Goal: Task Accomplishment & Management: Manage account settings

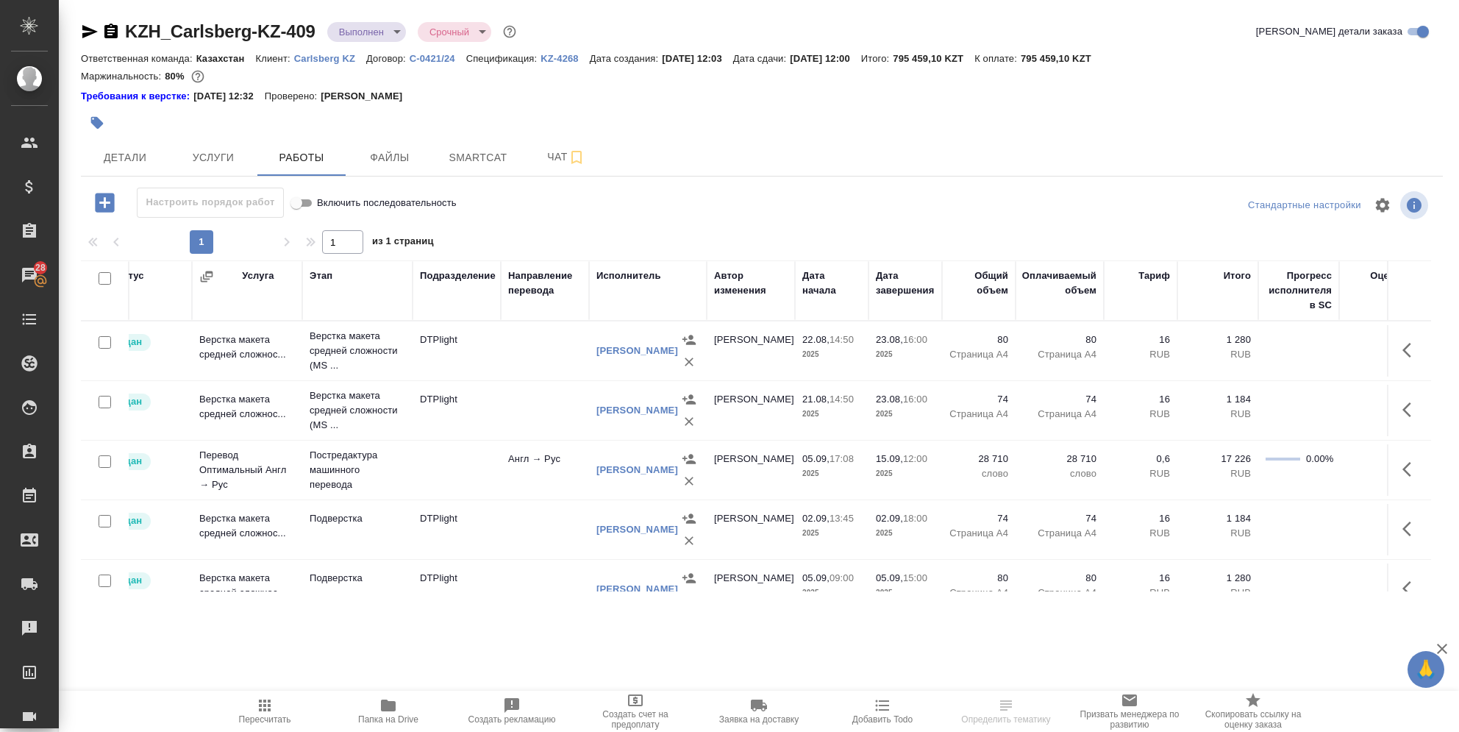
scroll to position [0, 330]
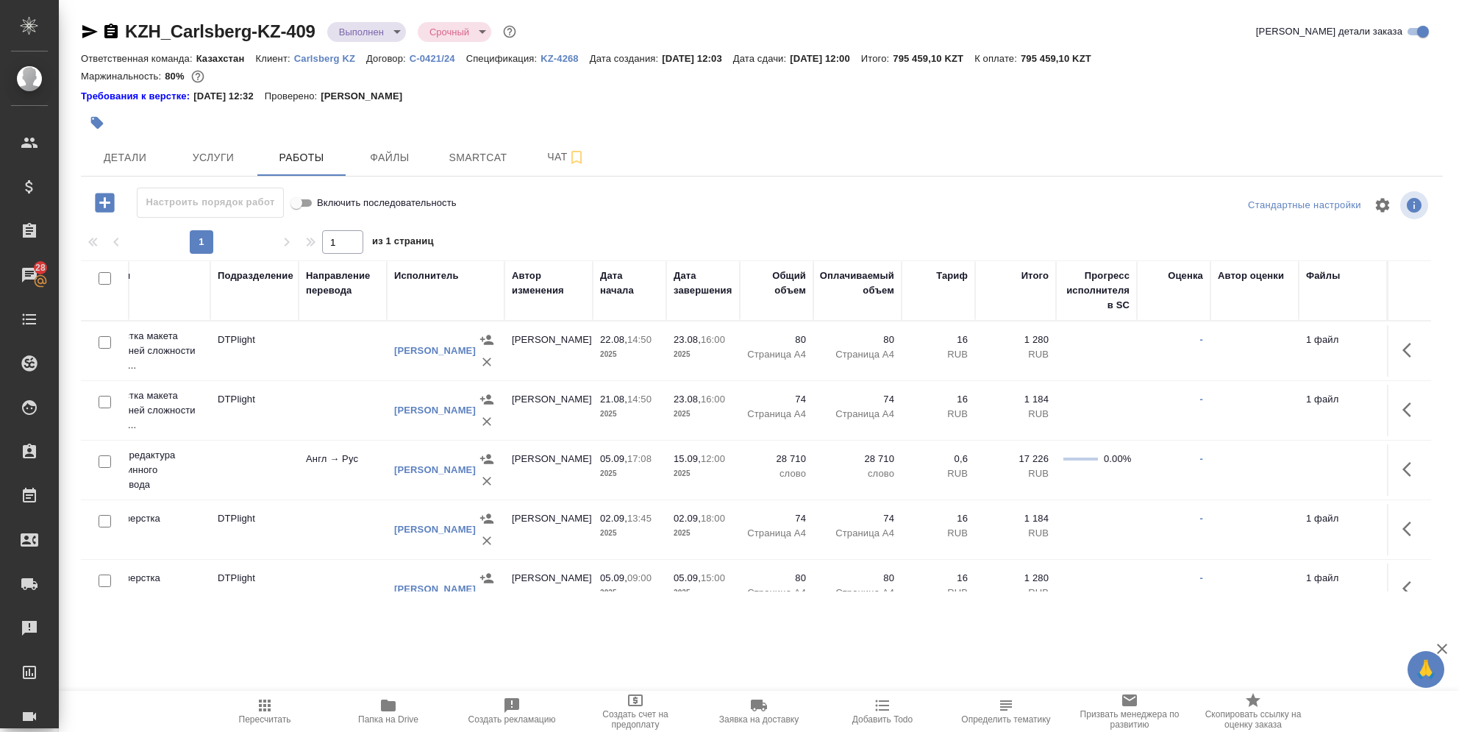
click at [600, 454] on p "05.09," at bounding box center [613, 458] width 27 height 11
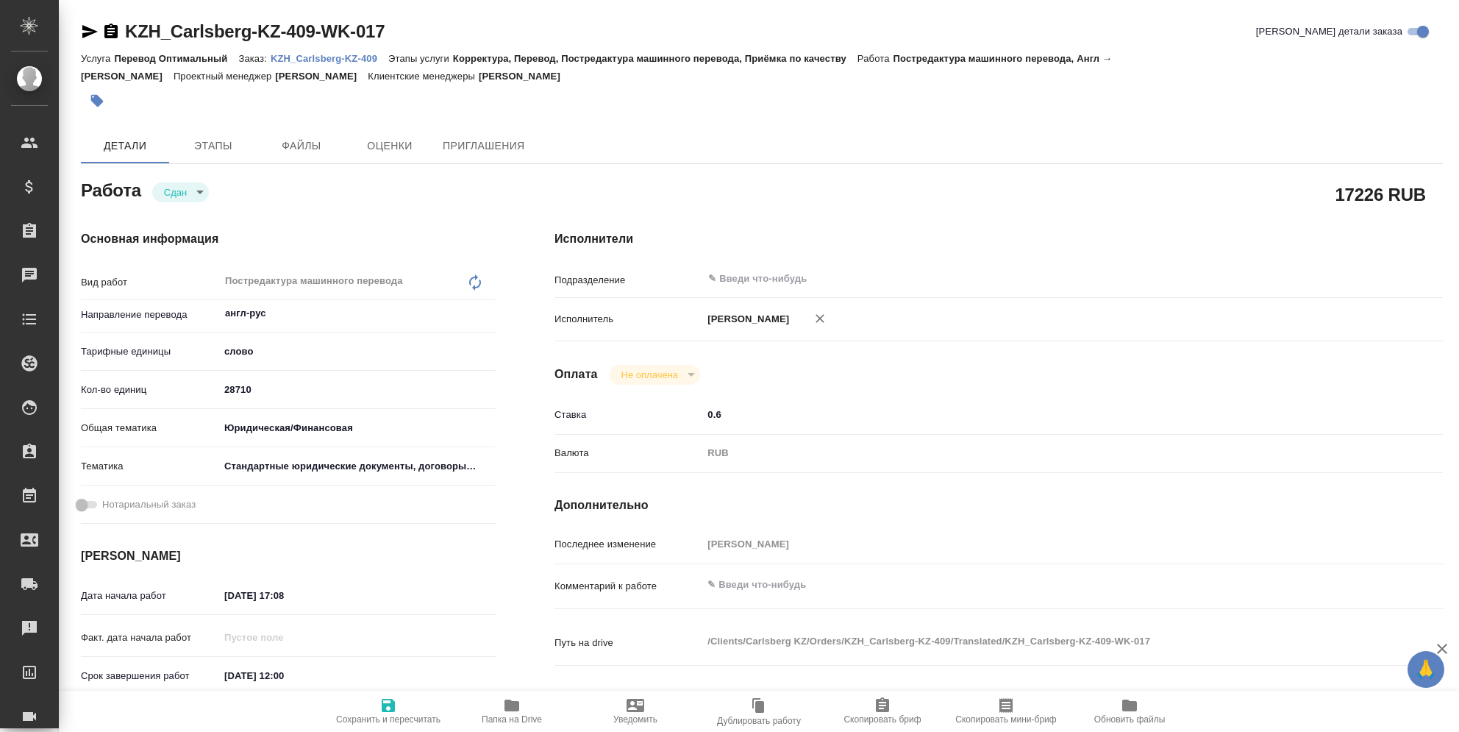
type textarea "x"
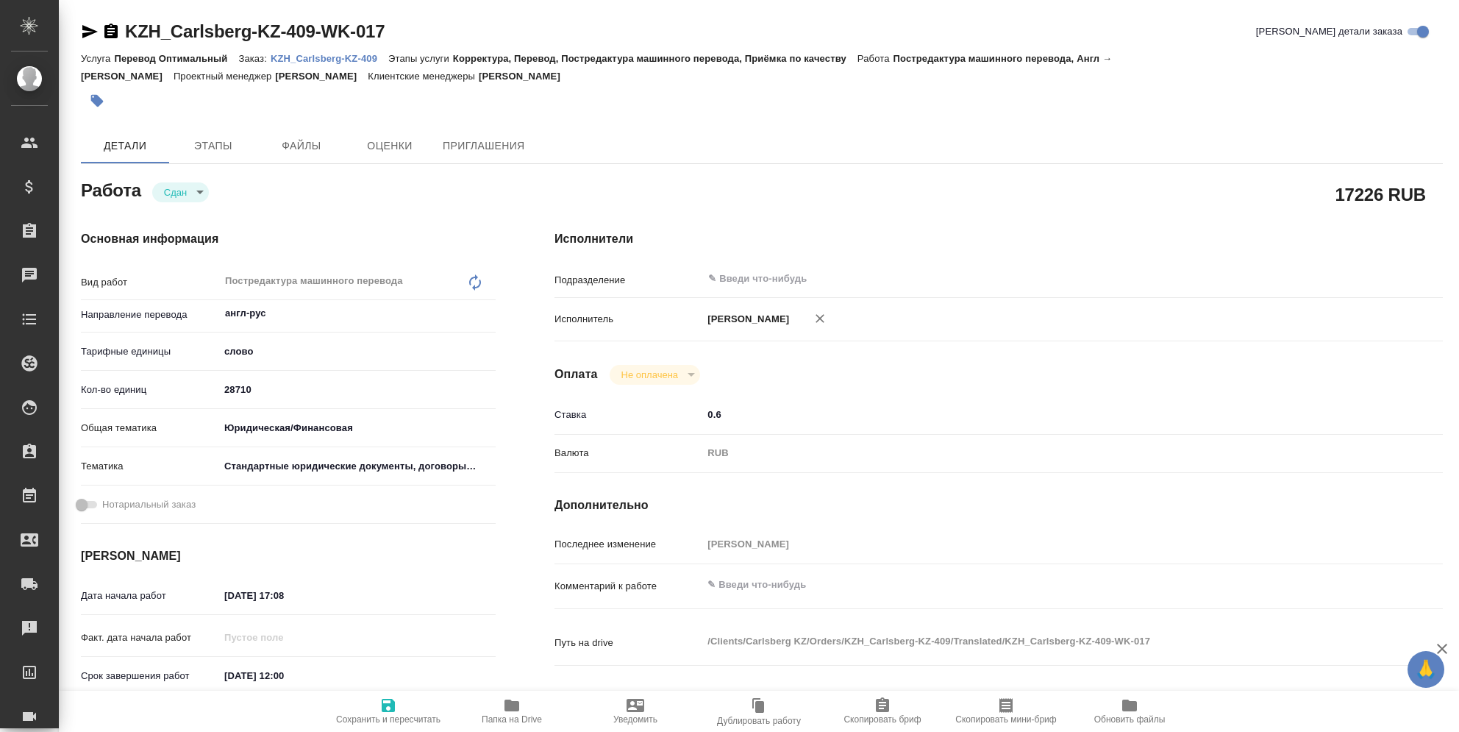
type textarea "x"
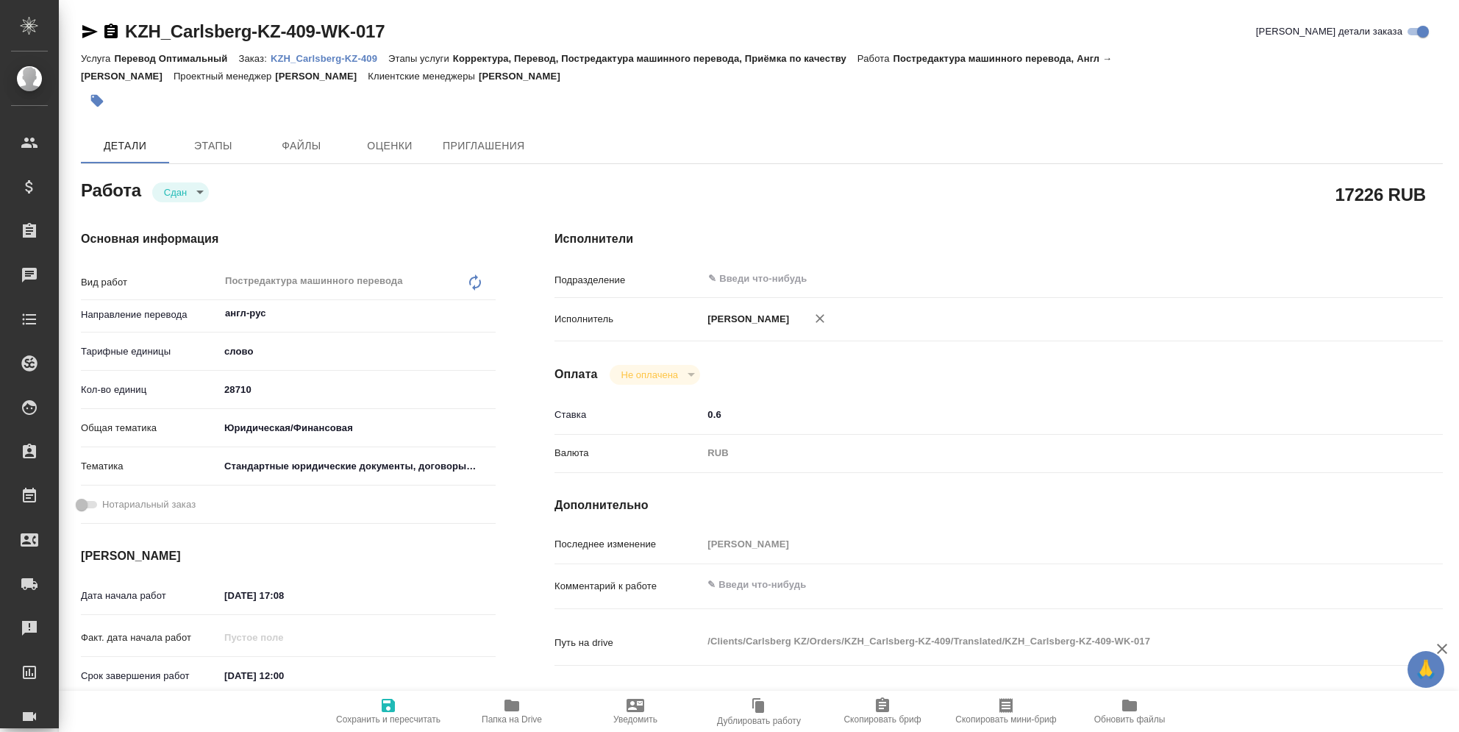
type textarea "x"
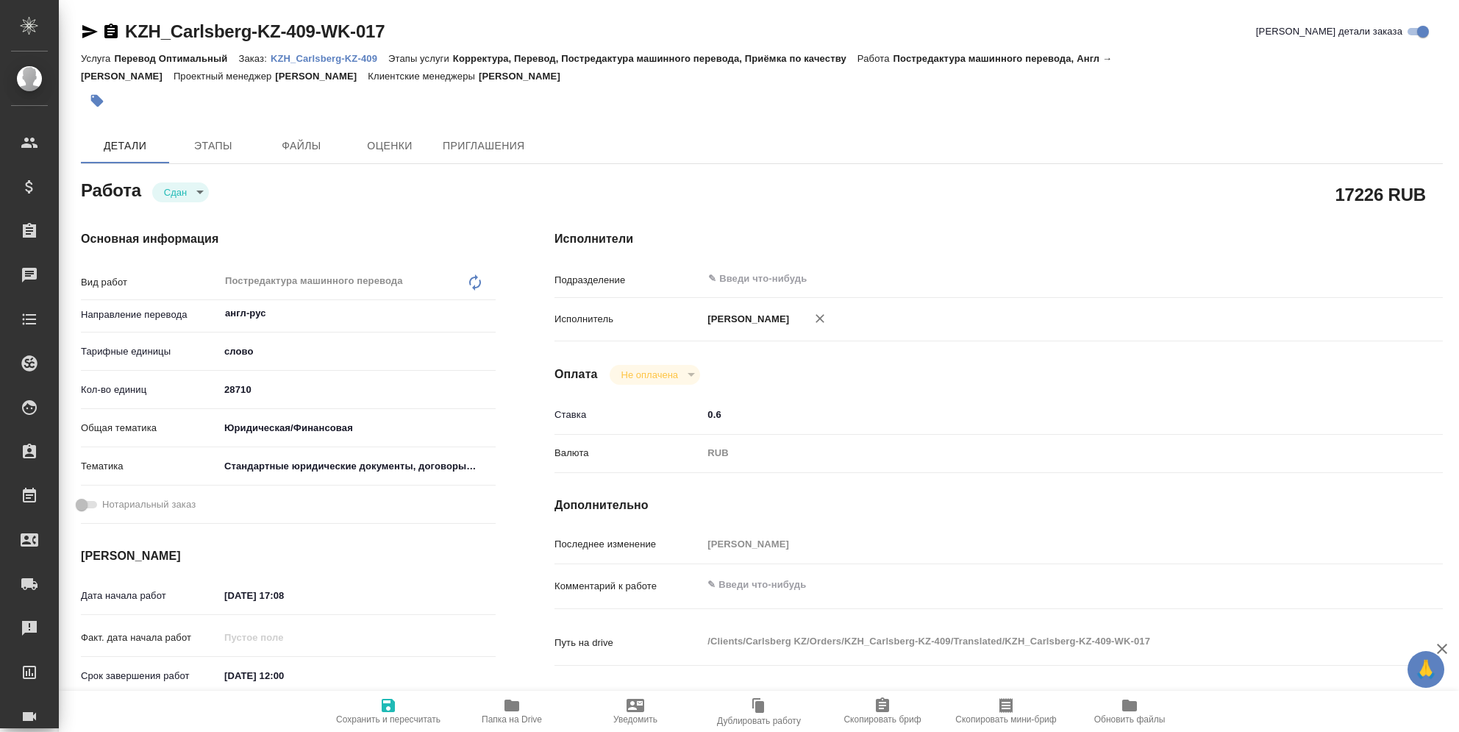
type textarea "x"
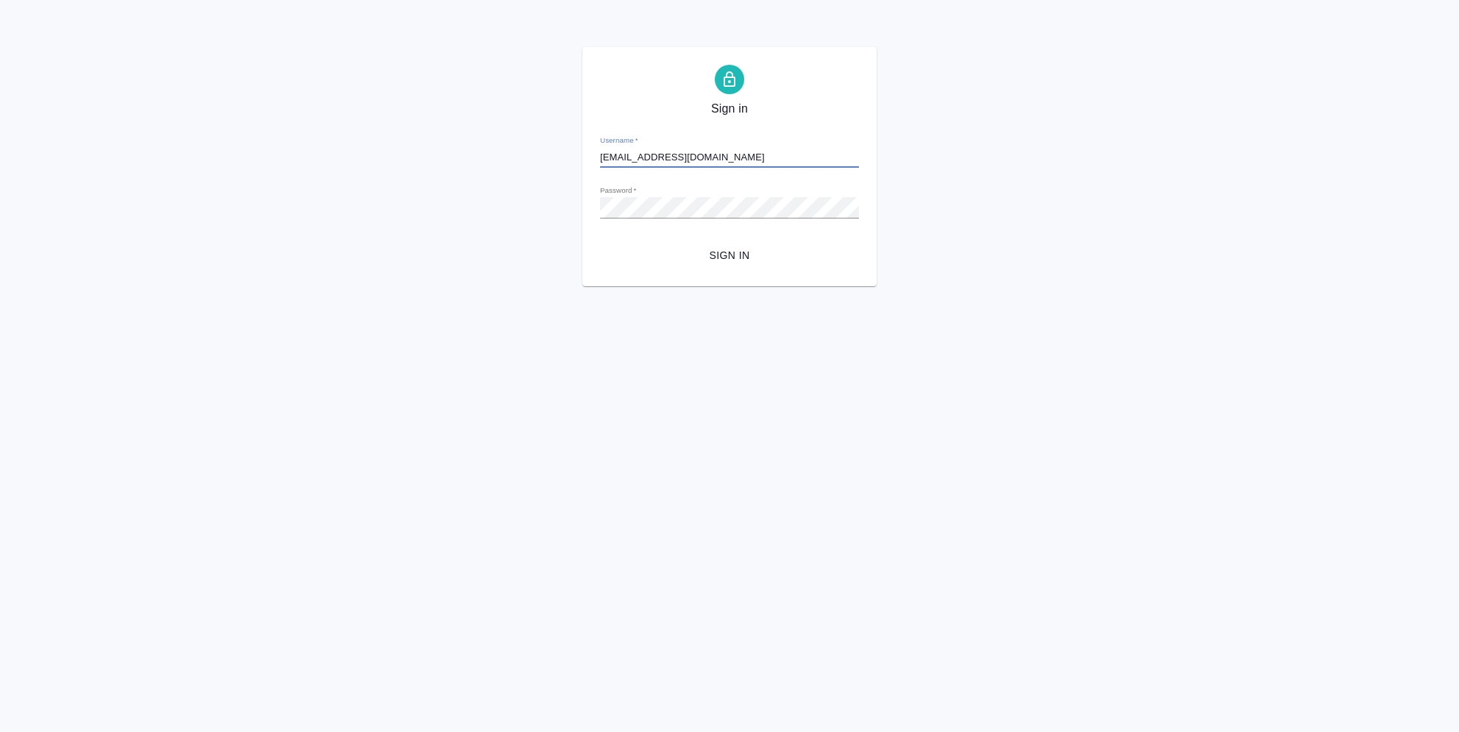
drag, startPoint x: 708, startPoint y: 153, endPoint x: 539, endPoint y: 168, distance: 169.8
click at [539, 168] on div "Sign in Username   * r_dtp@awatera.com Password   * urlPath   * / Sign in" at bounding box center [729, 166] width 1459 height 239
type input "i.semenets@awatera.com"
click at [712, 251] on span "Sign in" at bounding box center [729, 255] width 235 height 18
